Goal: Find specific page/section: Find specific page/section

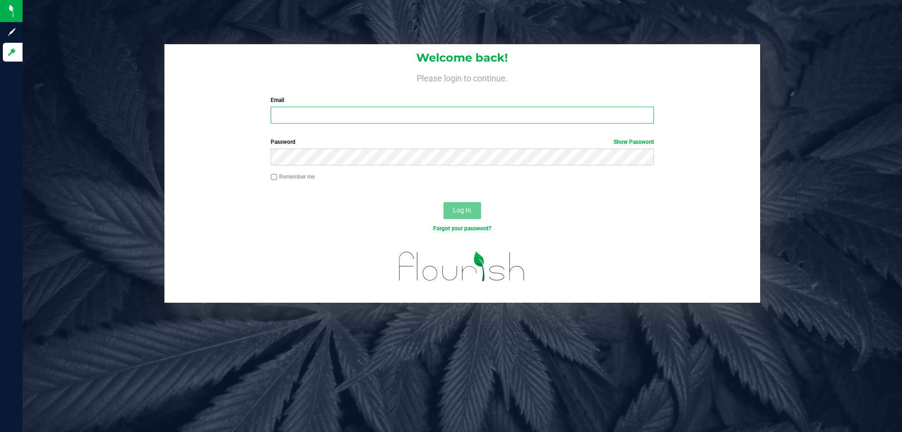
click at [374, 115] on input "Email" at bounding box center [462, 115] width 383 height 17
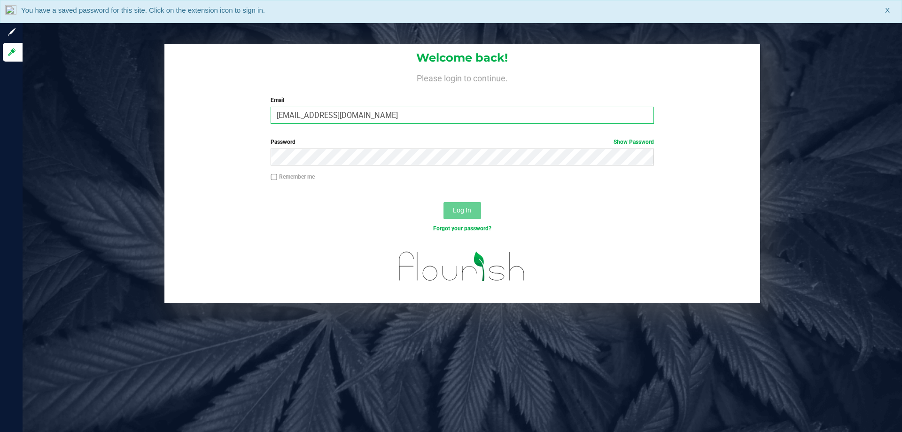
type input "[EMAIL_ADDRESS][DOMAIN_NAME]"
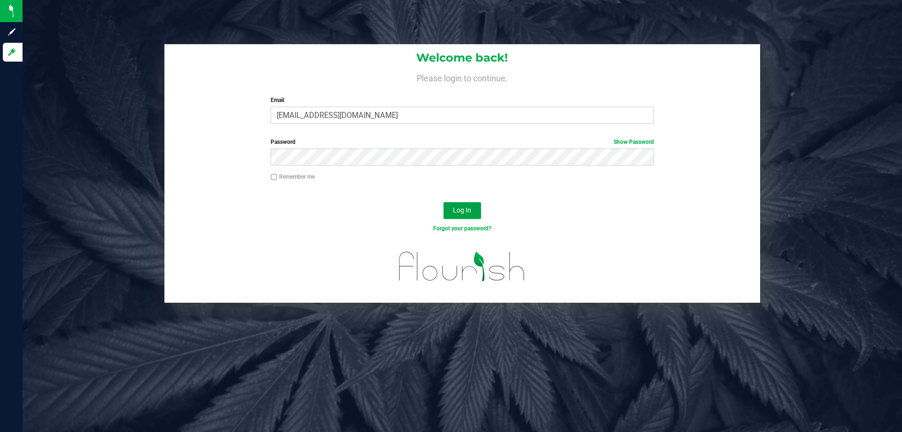
click at [471, 210] on span "Log In" at bounding box center [462, 210] width 18 height 8
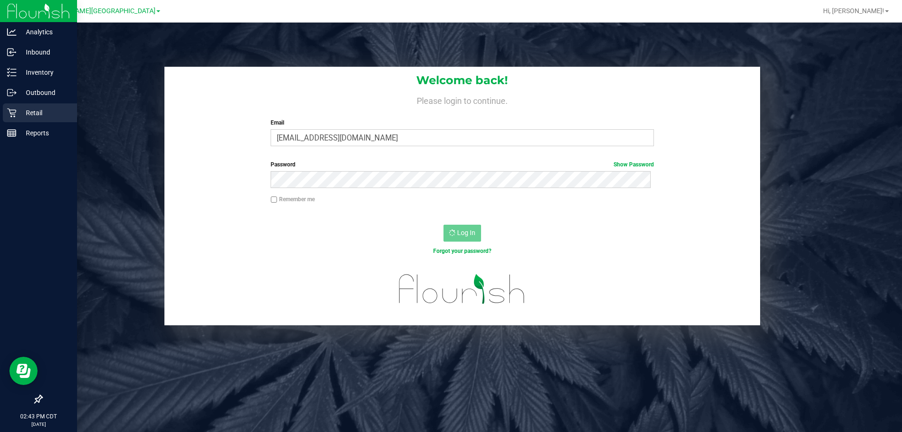
click at [32, 110] on p "Retail" at bounding box center [44, 112] width 56 height 11
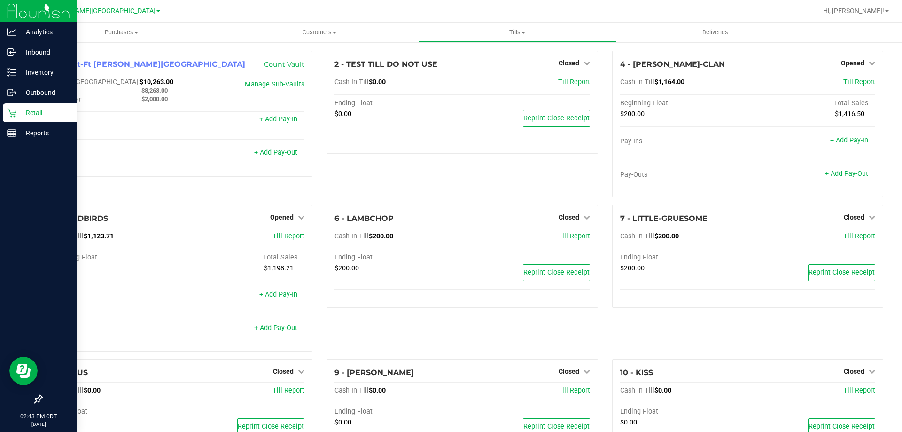
click at [39, 113] on p "Retail" at bounding box center [44, 112] width 56 height 11
